Goal: Task Accomplishment & Management: Manage account settings

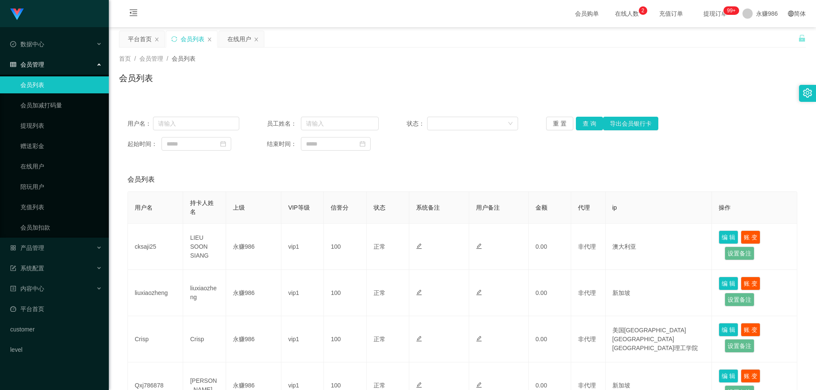
scroll to position [278, 0]
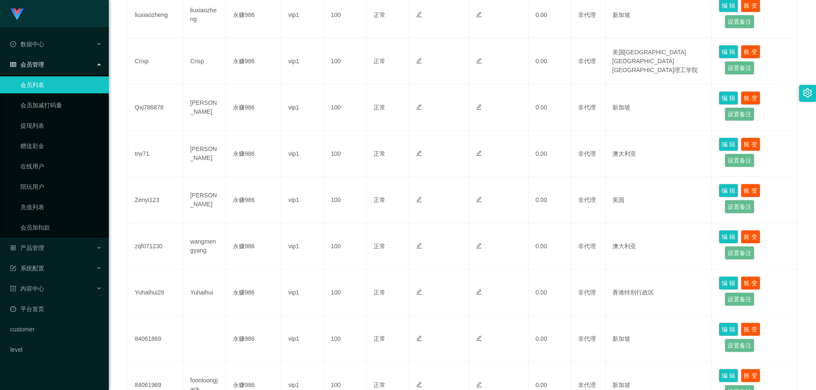
click at [65, 90] on link "会员列表" at bounding box center [61, 84] width 82 height 17
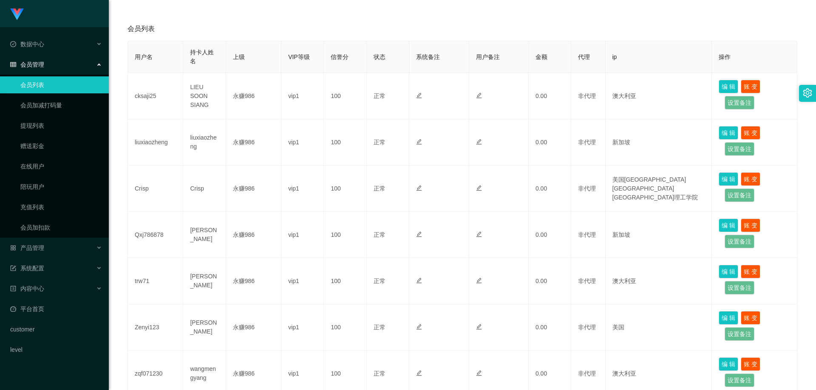
scroll to position [23, 0]
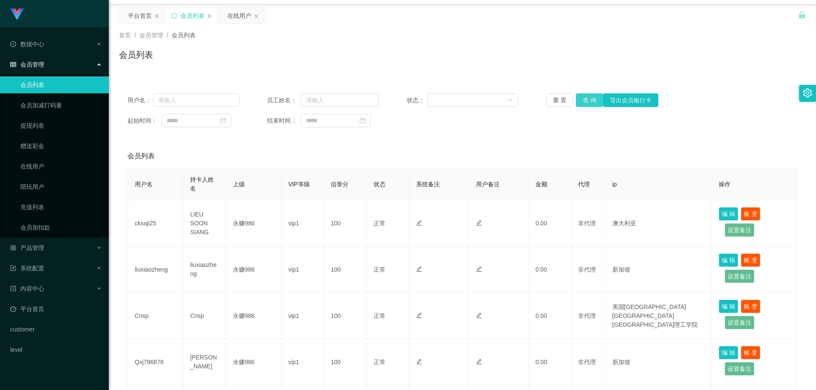
click at [581, 99] on button "查 询" at bounding box center [589, 100] width 27 height 14
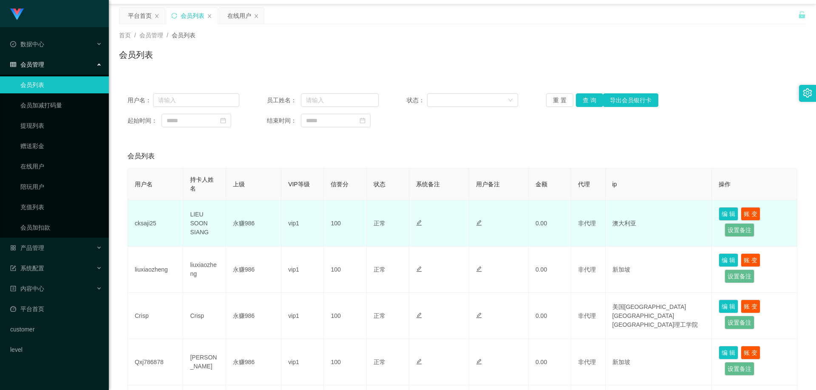
click at [145, 225] on td "cksaji25" at bounding box center [155, 224] width 55 height 46
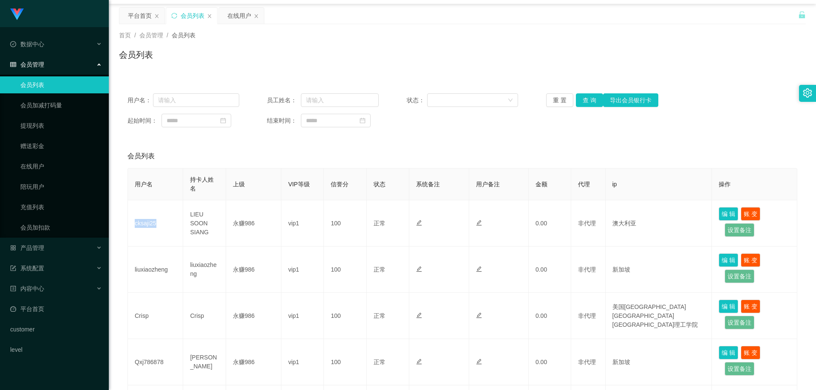
click at [48, 79] on link "会员列表" at bounding box center [61, 84] width 82 height 17
click at [53, 246] on div "产品管理" at bounding box center [54, 248] width 109 height 17
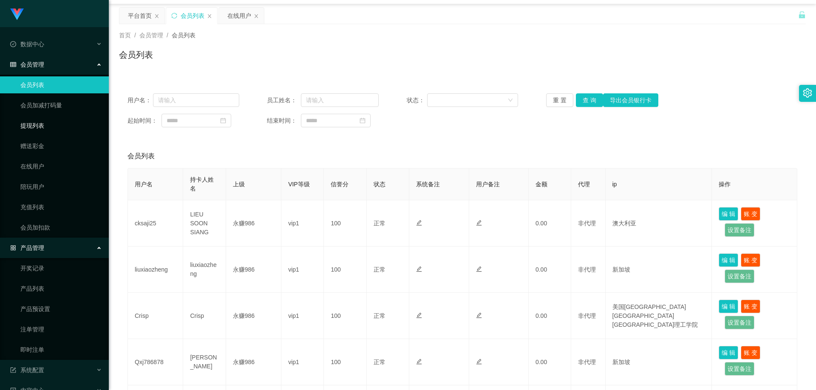
click at [43, 125] on link "提现列表" at bounding box center [61, 125] width 82 height 17
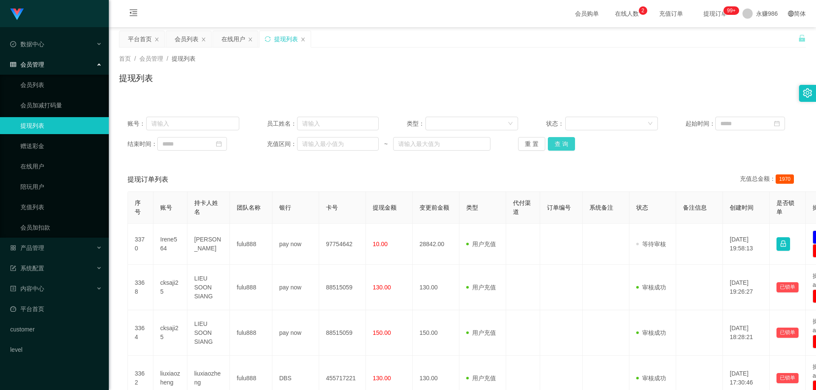
click at [559, 144] on button "查 询" at bounding box center [561, 144] width 27 height 14
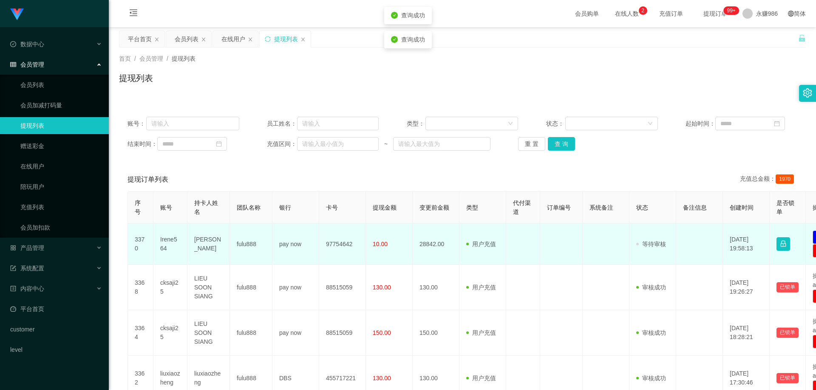
click at [165, 243] on td "Irene564" at bounding box center [170, 244] width 34 height 41
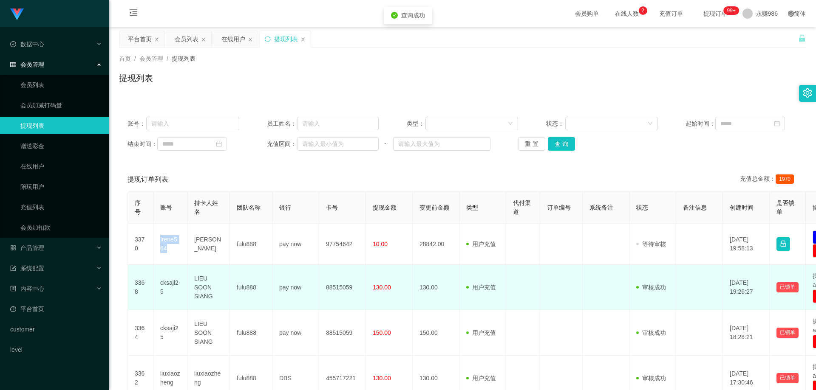
copy td "Irene564"
click at [341, 288] on td "88515059" at bounding box center [342, 287] width 47 height 45
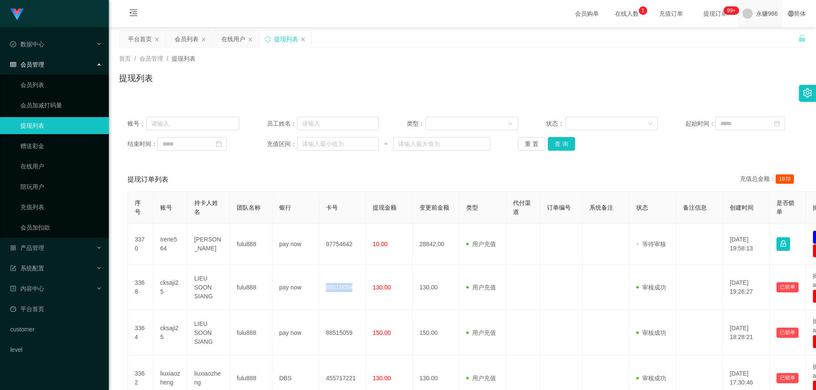
copy td "88515059"
click at [557, 140] on button "查 询" at bounding box center [561, 144] width 27 height 14
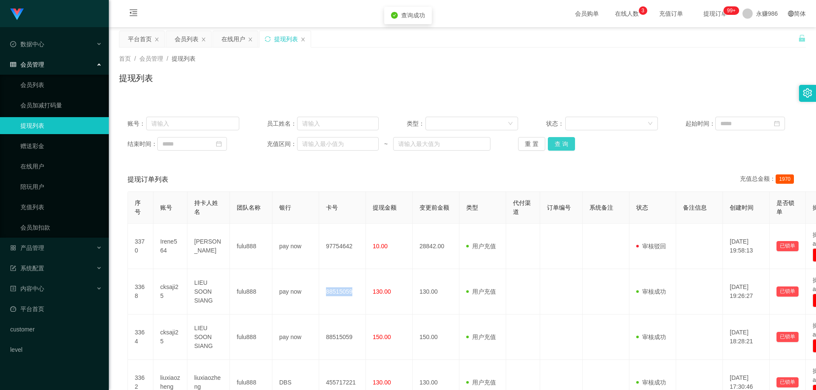
click at [553, 141] on button "查 询" at bounding box center [561, 144] width 27 height 14
click at [552, 141] on button "查 询" at bounding box center [561, 144] width 27 height 14
click at [551, 141] on button "查 询" at bounding box center [561, 144] width 27 height 14
click at [27, 85] on link "会员列表" at bounding box center [61, 84] width 82 height 17
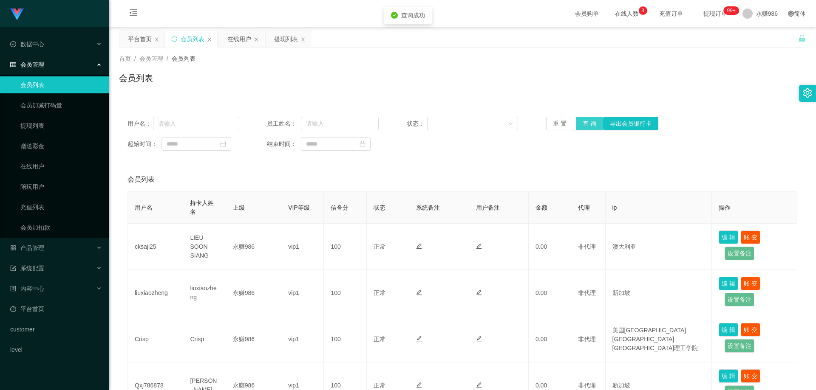
click at [595, 121] on button "查 询" at bounding box center [589, 124] width 27 height 14
click at [592, 123] on button "查 询" at bounding box center [589, 124] width 27 height 14
click at [56, 62] on div "会员管理" at bounding box center [54, 64] width 109 height 17
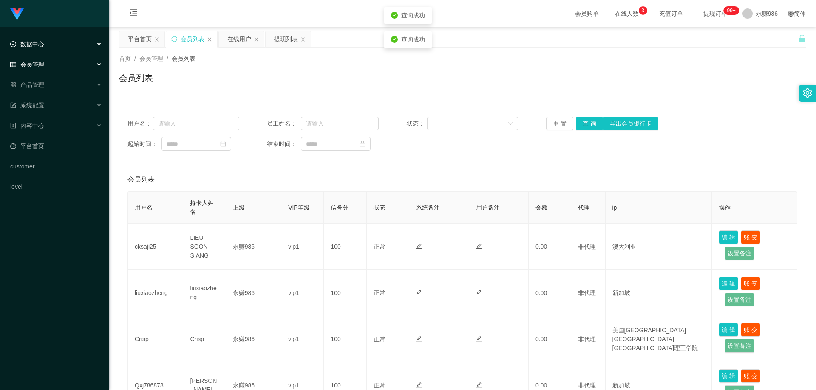
click at [56, 48] on div "数据中心" at bounding box center [54, 44] width 109 height 17
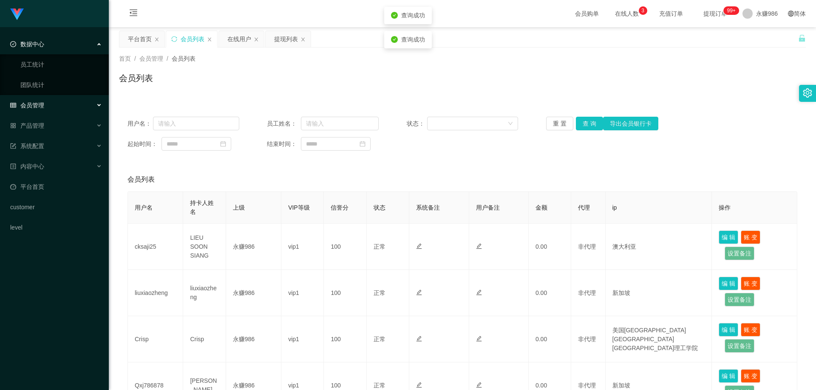
click at [56, 48] on div "数据中心" at bounding box center [54, 44] width 109 height 17
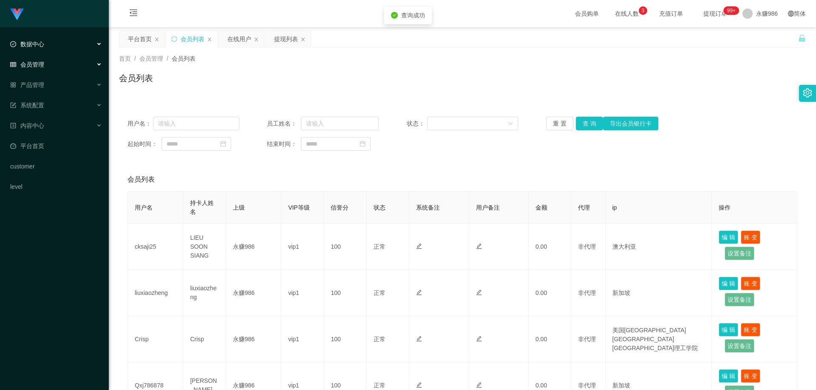
click at [56, 48] on div "数据中心" at bounding box center [54, 44] width 109 height 17
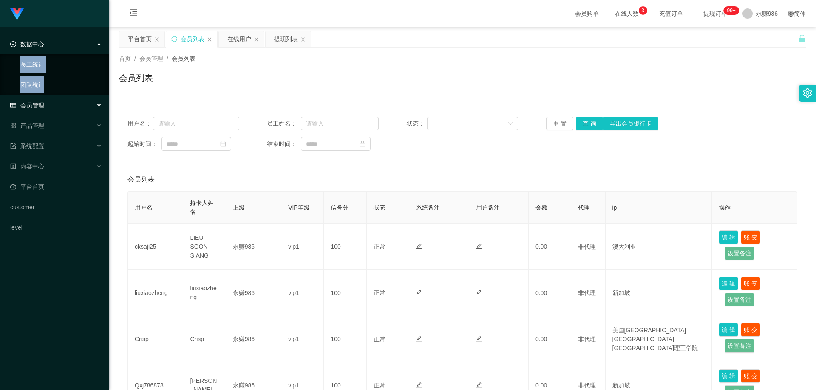
click at [53, 84] on link "团队统计" at bounding box center [61, 84] width 82 height 17
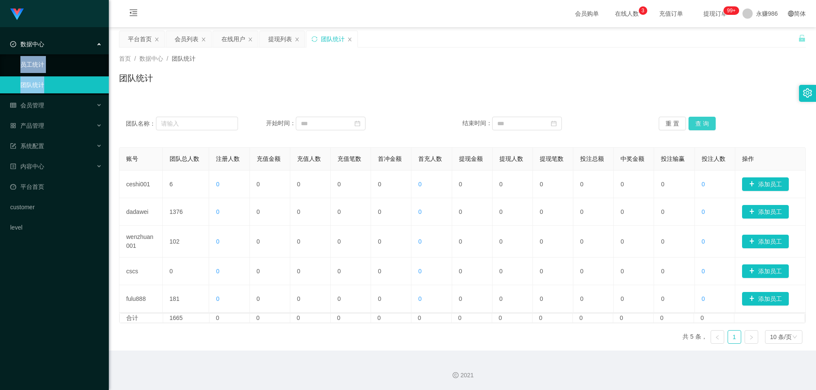
click at [701, 121] on button "查 询" at bounding box center [701, 124] width 27 height 14
click at [338, 125] on input at bounding box center [331, 124] width 70 height 14
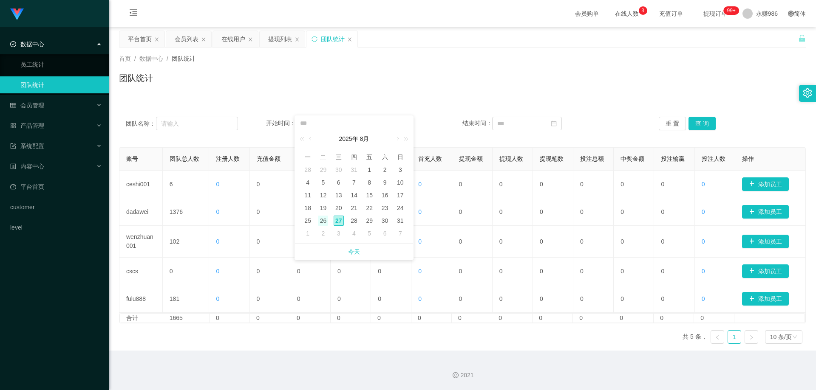
click at [326, 223] on div "26" at bounding box center [323, 221] width 10 height 10
type input "**********"
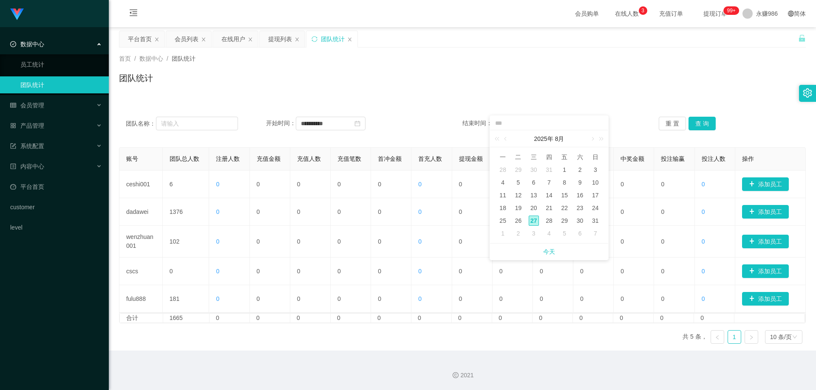
click at [535, 220] on div "27" at bounding box center [533, 221] width 10 height 10
type input "**********"
click at [691, 121] on button "查 询" at bounding box center [701, 124] width 27 height 14
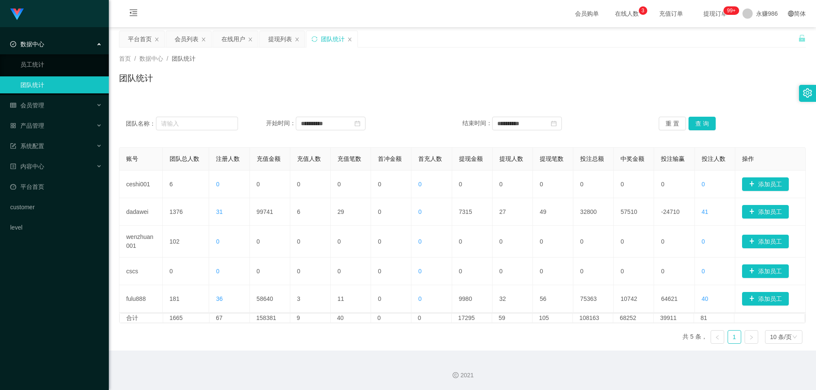
click at [336, 111] on div "**********" at bounding box center [462, 123] width 686 height 31
click at [334, 119] on input "**********" at bounding box center [331, 124] width 70 height 14
click at [340, 220] on div "27" at bounding box center [338, 221] width 10 height 10
type input "**********"
click at [552, 221] on div "28" at bounding box center [549, 221] width 10 height 10
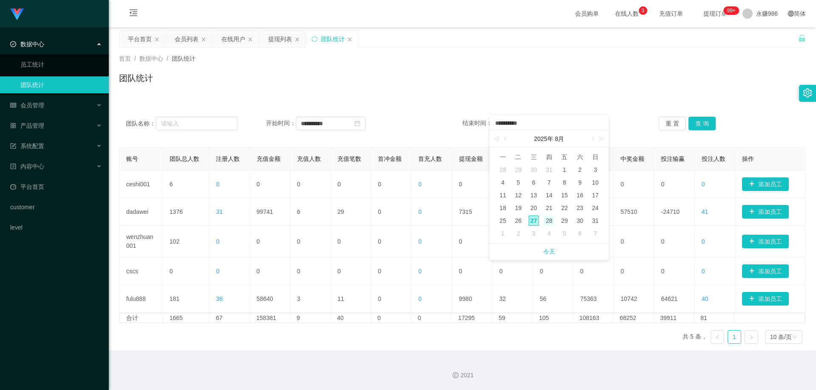
type input "**********"
click at [705, 121] on button "查 询" at bounding box center [701, 124] width 27 height 14
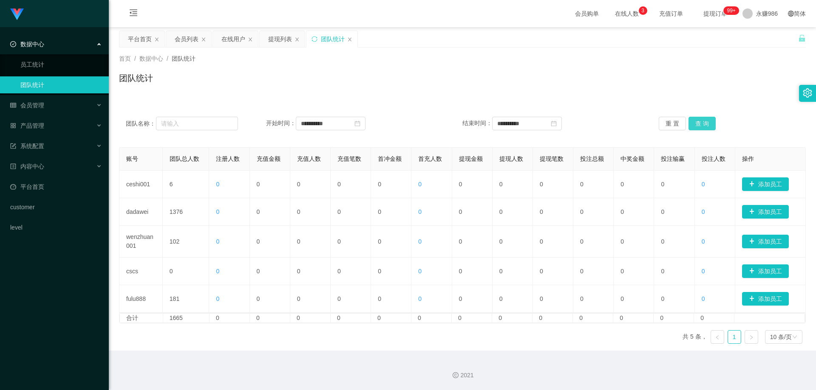
click at [688, 121] on button "查 询" at bounding box center [701, 124] width 27 height 14
click at [52, 108] on div "会员管理" at bounding box center [54, 105] width 109 height 17
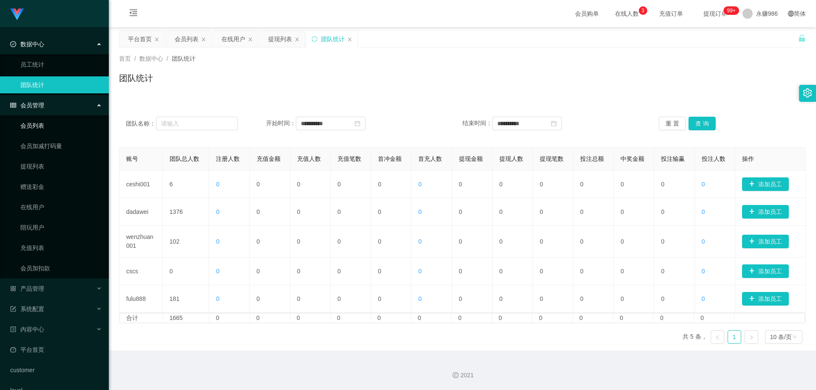
click at [58, 123] on link "会员列表" at bounding box center [61, 125] width 82 height 17
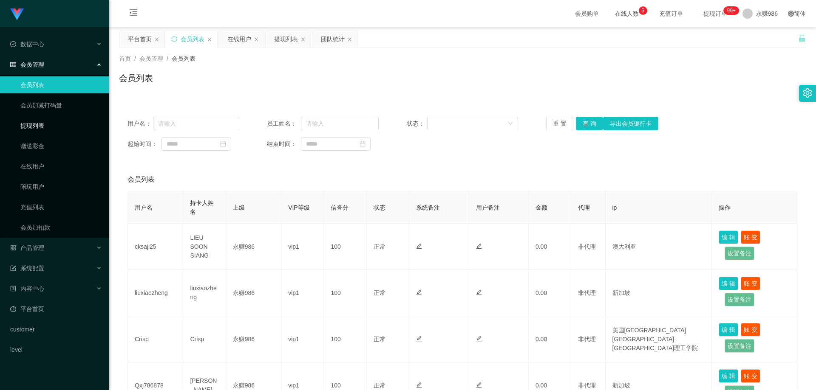
click at [38, 123] on link "提现列表" at bounding box center [61, 125] width 82 height 17
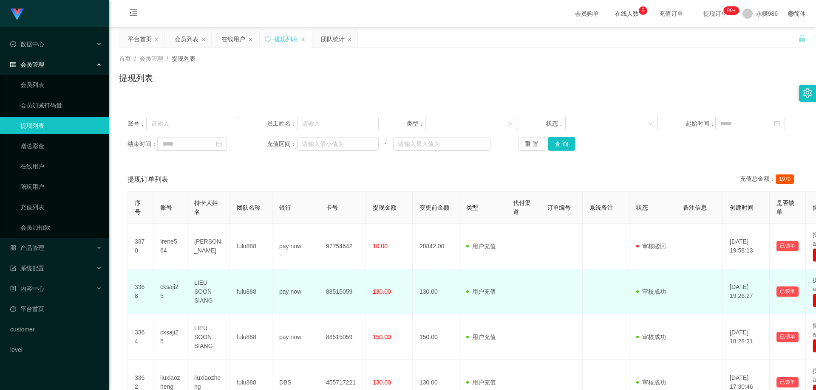
click at [349, 294] on td "88515059" at bounding box center [342, 291] width 47 height 45
copy td "88515059"
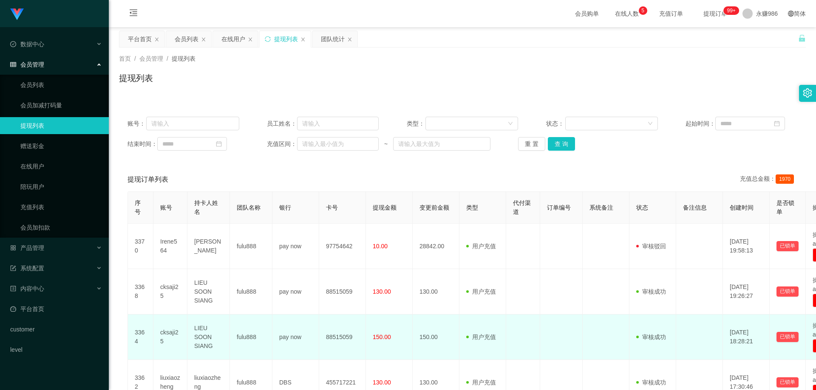
click at [340, 337] on td "88515059" at bounding box center [342, 337] width 47 height 45
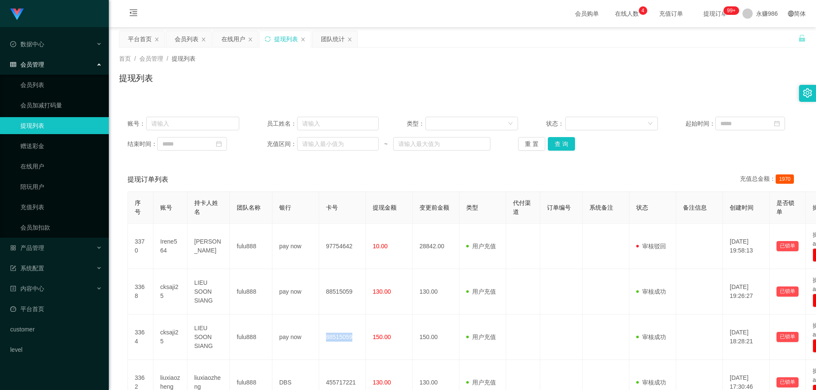
copy td "88515059"
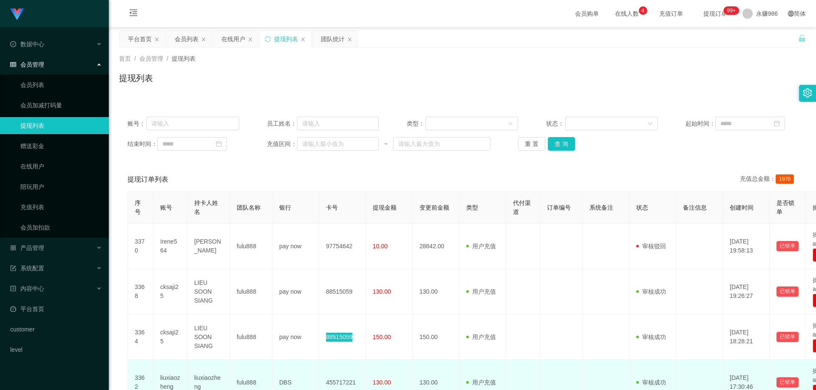
scroll to position [85, 0]
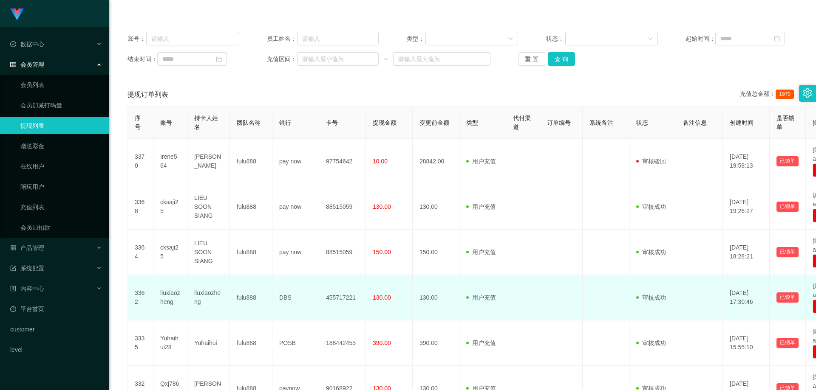
click at [342, 295] on td "455717221" at bounding box center [342, 297] width 47 height 45
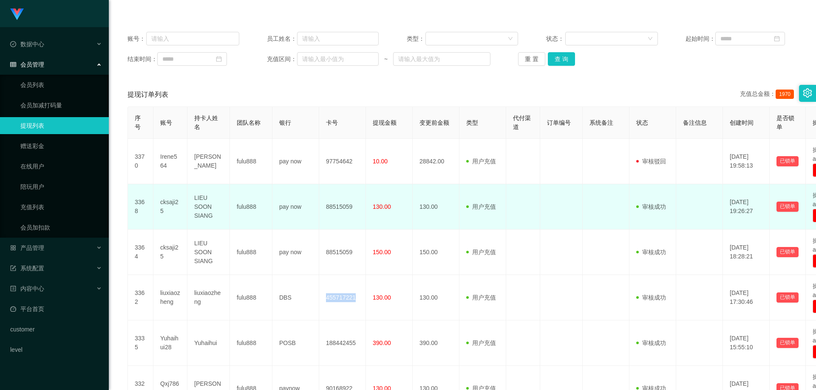
copy td "455717221"
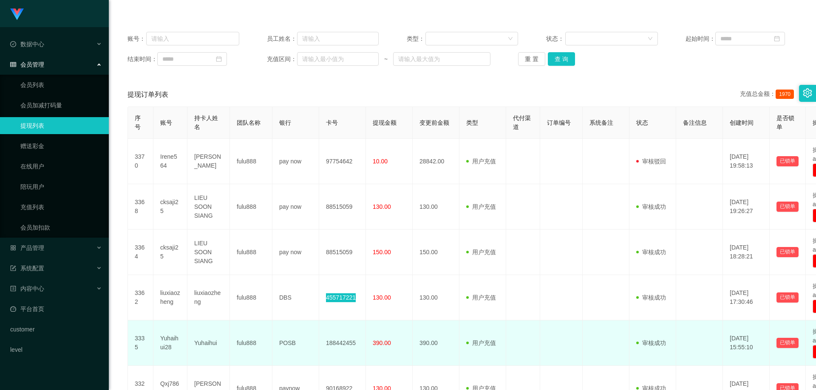
scroll to position [170, 0]
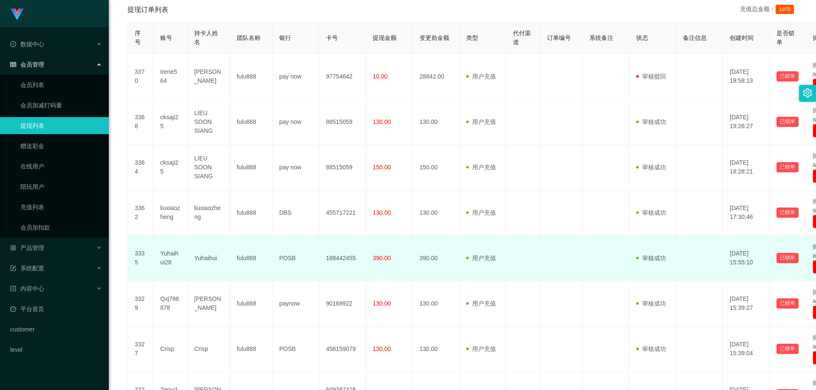
click at [328, 255] on td "188442455" at bounding box center [342, 258] width 47 height 45
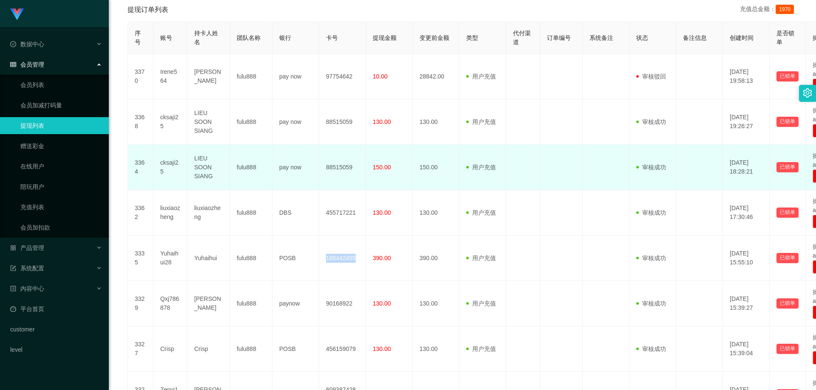
copy td "188442455"
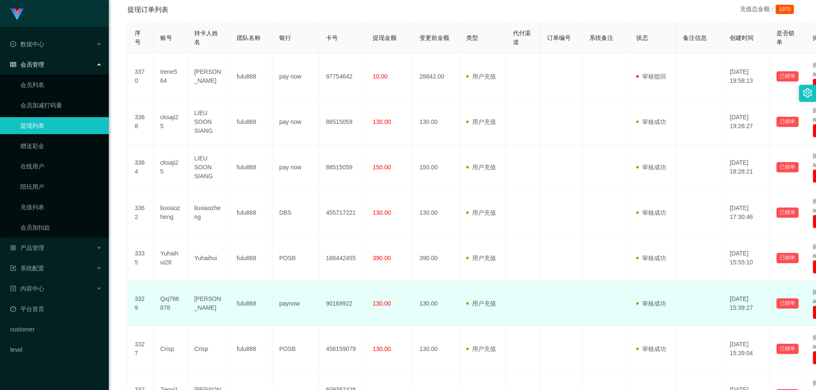
click at [341, 308] on td "90168922" at bounding box center [342, 303] width 47 height 45
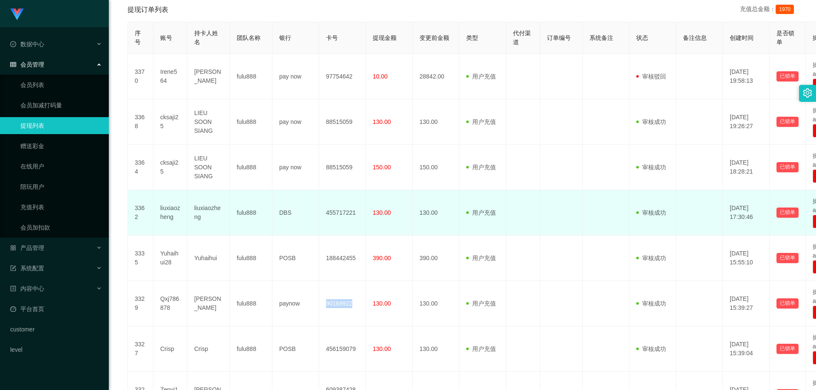
copy td "90168922"
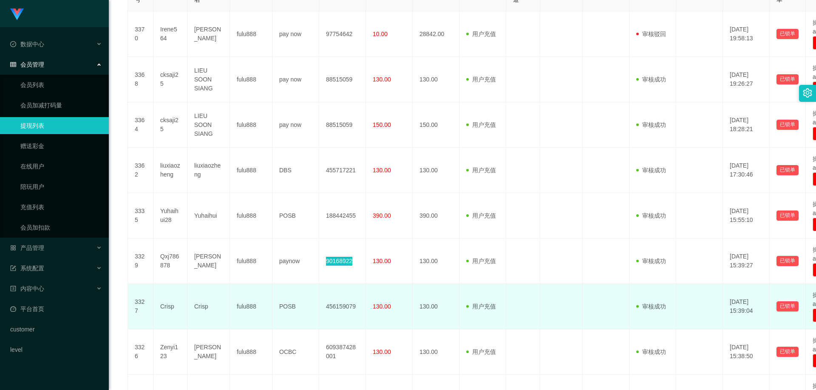
scroll to position [255, 0]
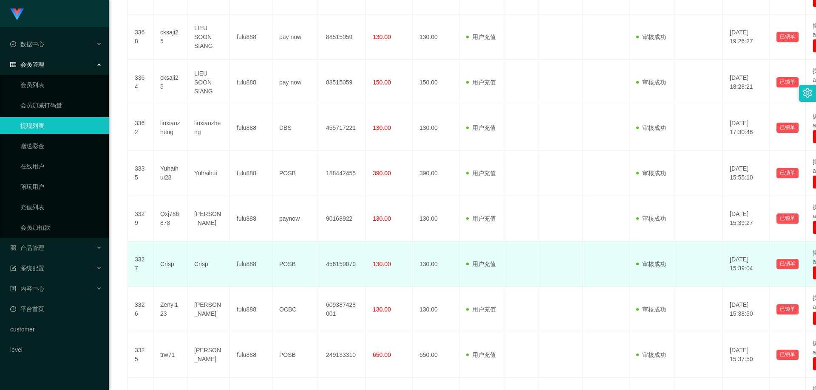
click at [344, 268] on td "456159079" at bounding box center [342, 264] width 47 height 45
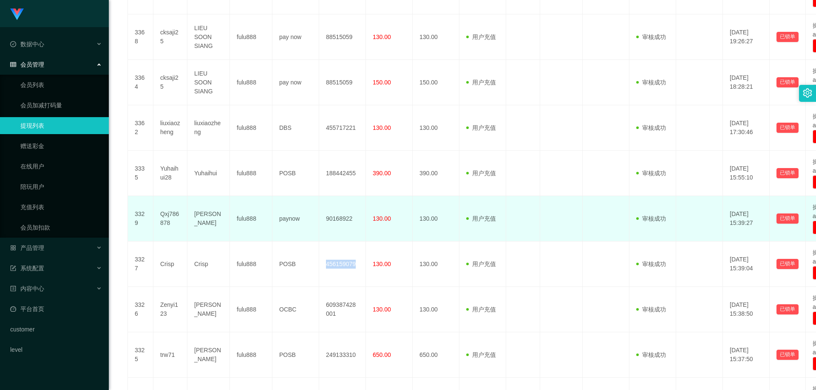
copy td "456159079"
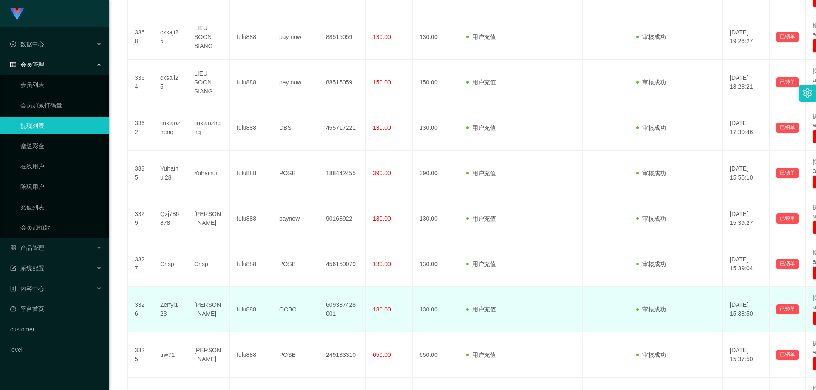
click at [334, 302] on td "609387428001" at bounding box center [342, 309] width 47 height 45
copy td "609387428001"
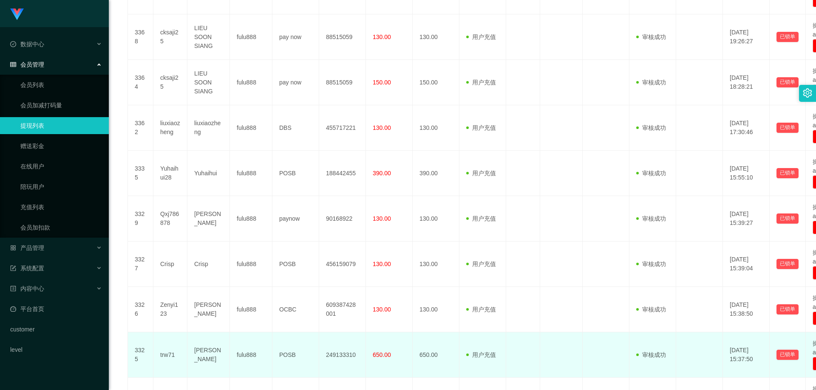
click at [336, 359] on td "249133310" at bounding box center [342, 355] width 47 height 45
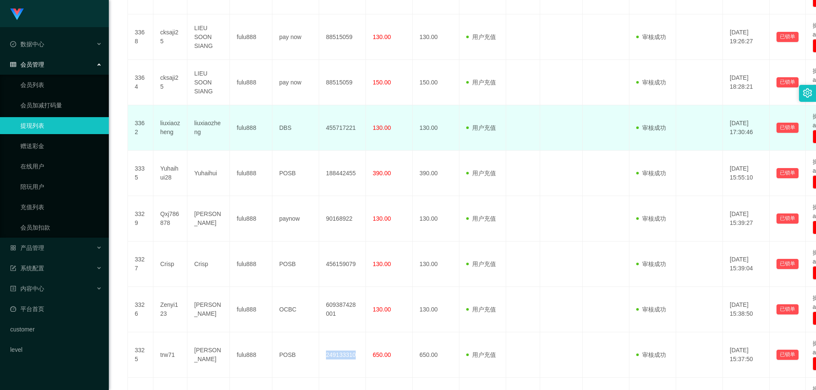
copy td "249133310"
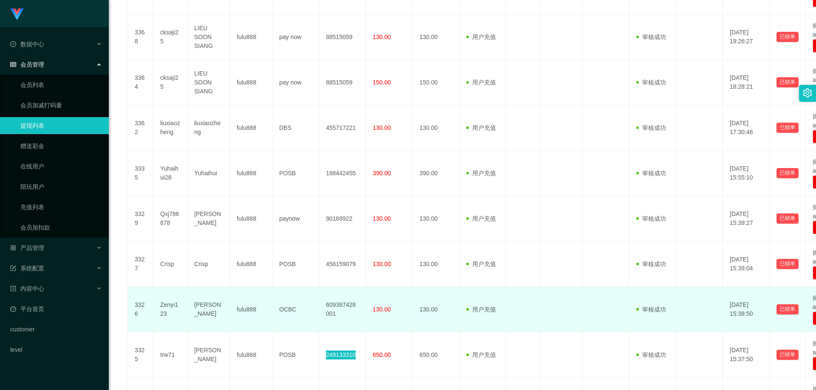
scroll to position [340, 0]
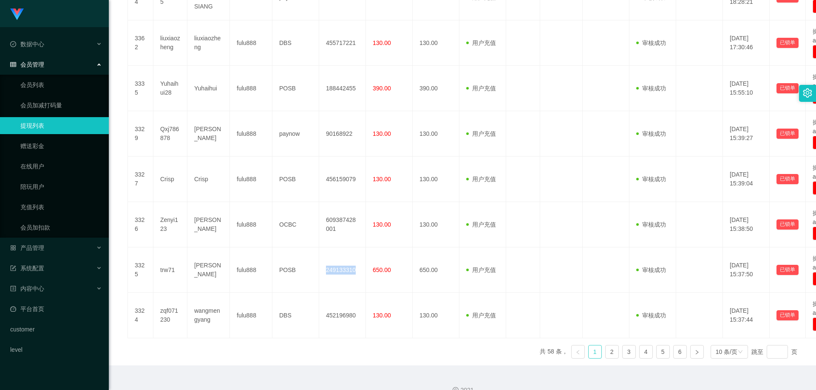
click at [588, 346] on link "1" at bounding box center [594, 352] width 13 height 13
click at [40, 89] on link "会员列表" at bounding box center [61, 84] width 82 height 17
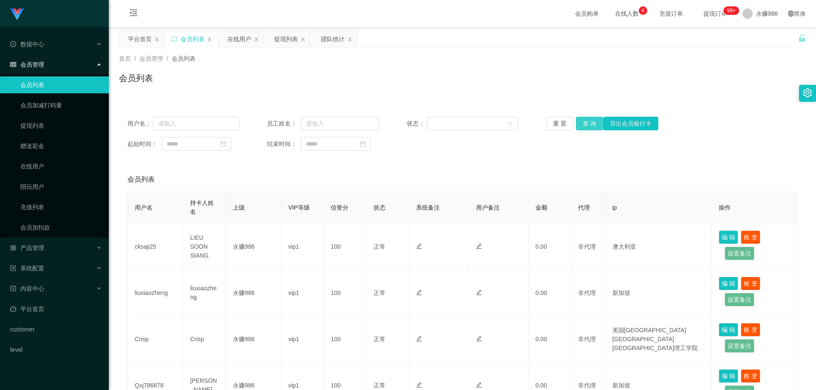
click at [585, 122] on button "查 询" at bounding box center [589, 124] width 27 height 14
click at [586, 128] on button "查 询" at bounding box center [589, 124] width 27 height 14
click at [586, 129] on button "查 询" at bounding box center [589, 124] width 27 height 14
click at [581, 116] on div "用户名： 员工姓名： 状态： 重 置 查 询 导出会员银行卡 起始时间： 结束时间：" at bounding box center [462, 133] width 686 height 51
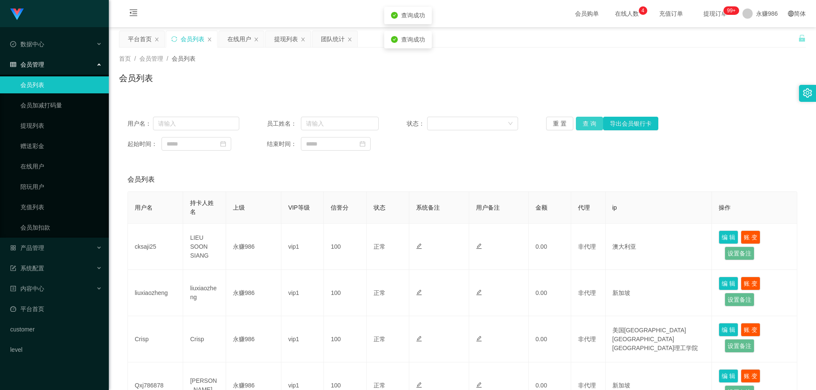
click at [583, 125] on button "查 询" at bounding box center [589, 124] width 27 height 14
click at [48, 84] on link "会员列表" at bounding box center [61, 84] width 82 height 17
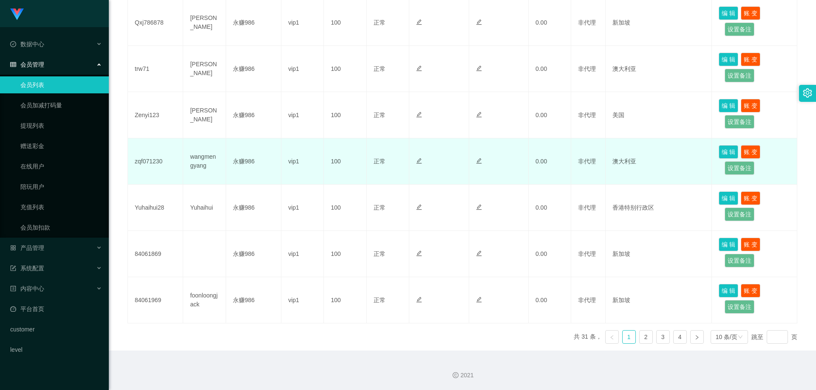
scroll to position [236, 0]
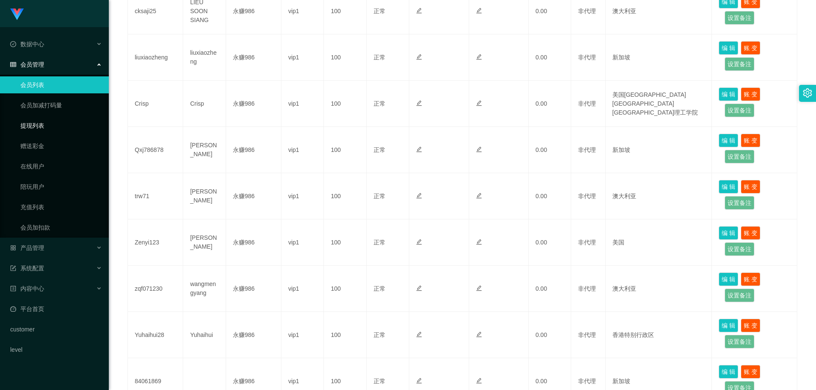
click at [42, 124] on link "提现列表" at bounding box center [61, 125] width 82 height 17
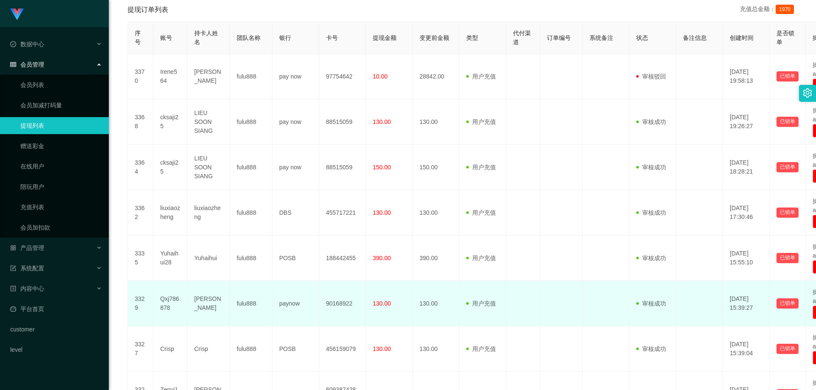
scroll to position [340, 0]
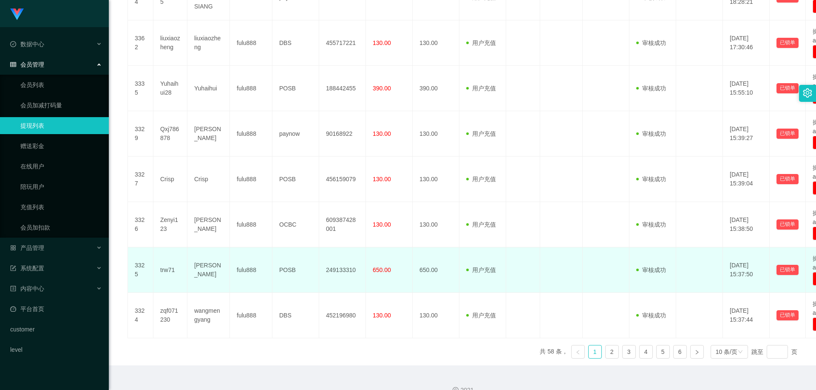
click at [345, 269] on td "249133310" at bounding box center [342, 270] width 47 height 45
